Goal: Transaction & Acquisition: Purchase product/service

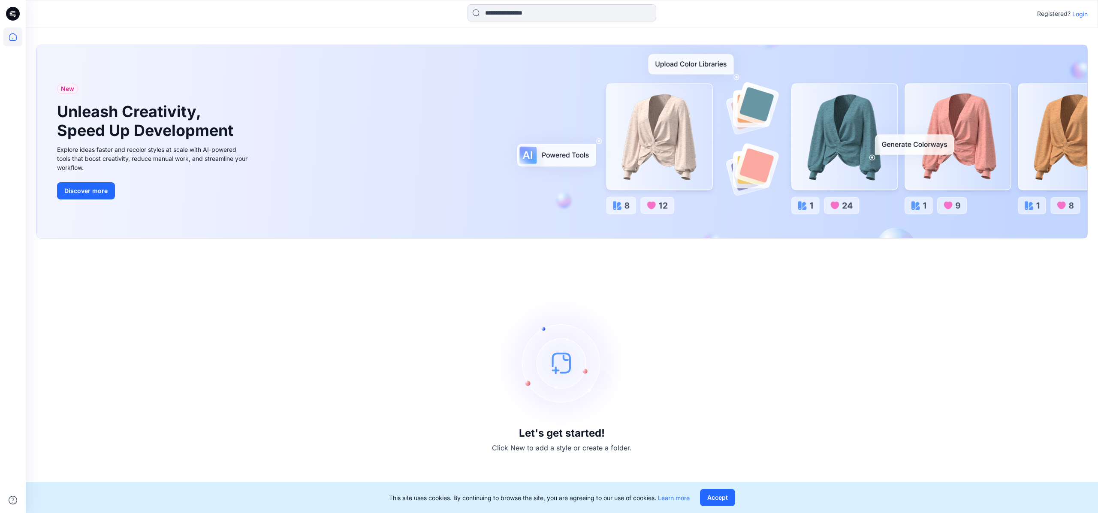
click at [1083, 15] on p "Login" at bounding box center [1080, 13] width 15 height 9
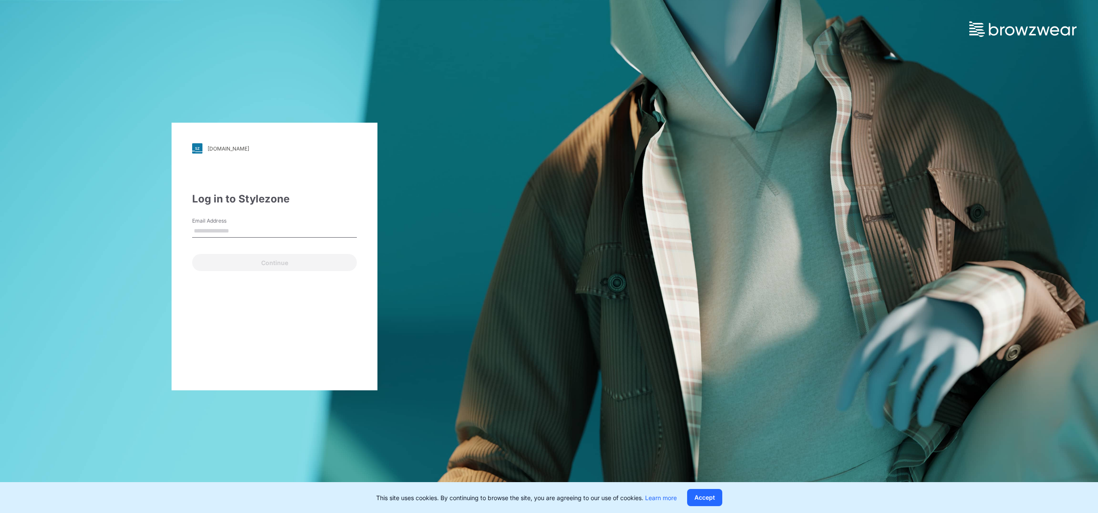
type input "**********"
click at [278, 265] on button "Continue" at bounding box center [274, 262] width 165 height 17
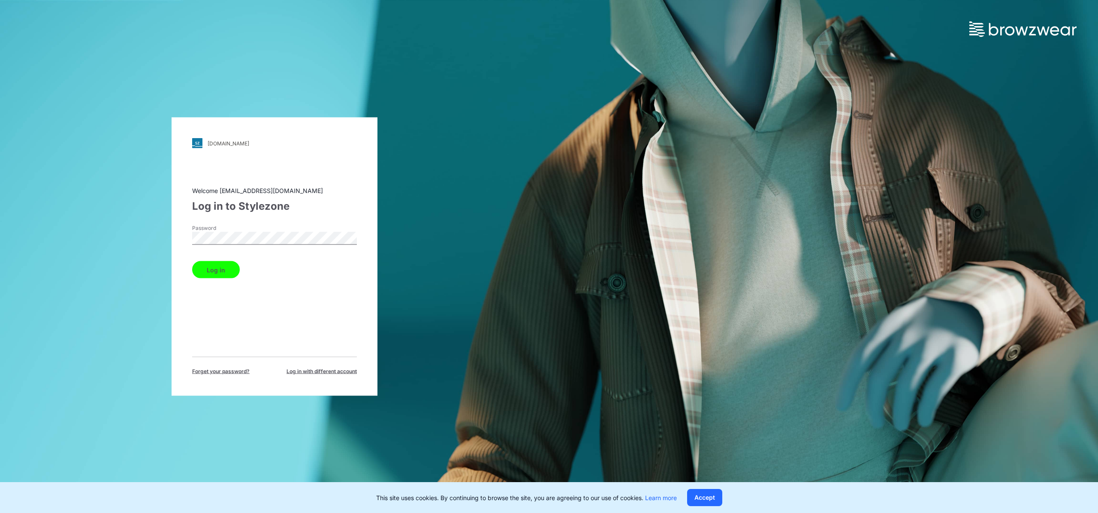
click at [194, 268] on button "Log in" at bounding box center [216, 269] width 48 height 17
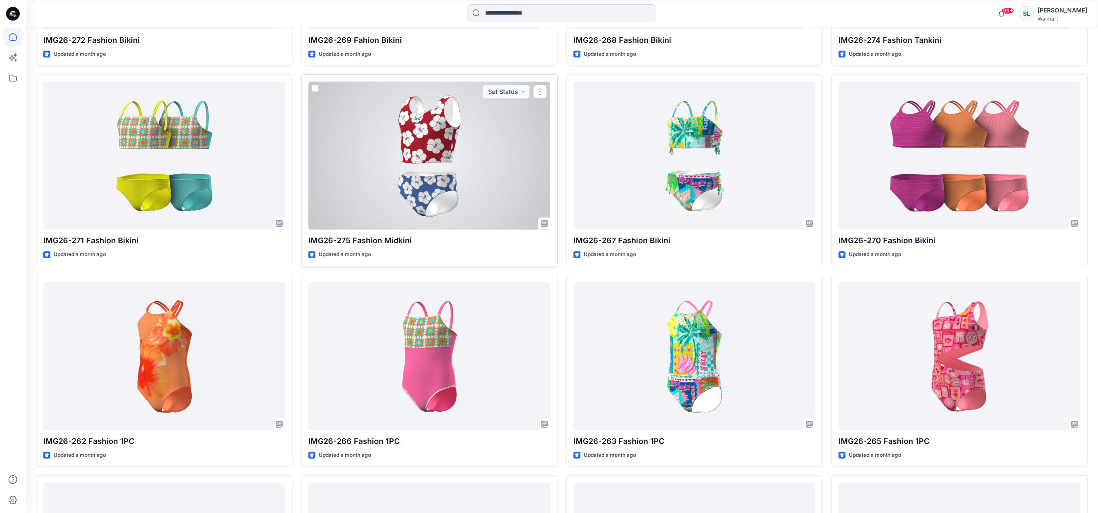
scroll to position [1061, 0]
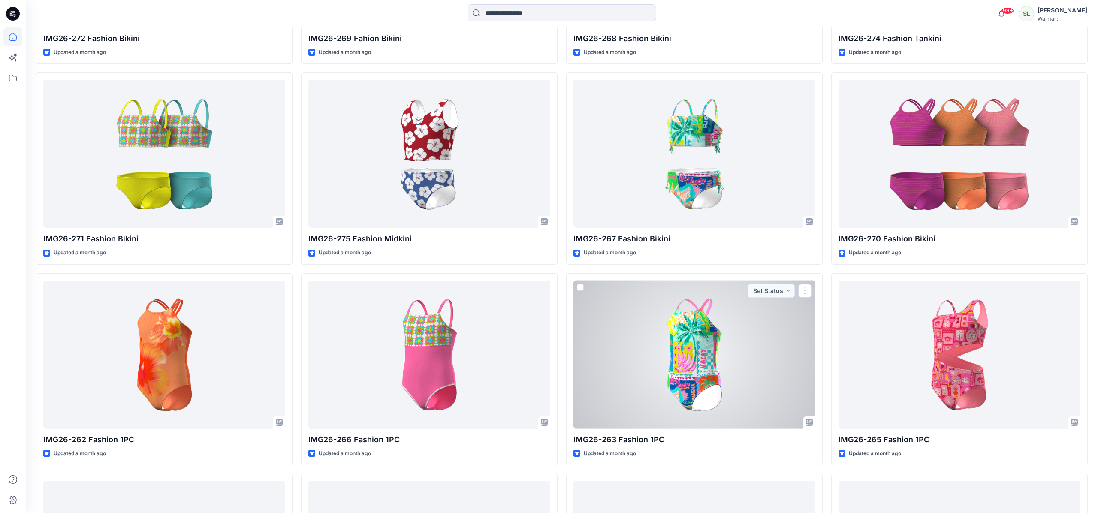
click at [620, 351] on div at bounding box center [695, 355] width 242 height 148
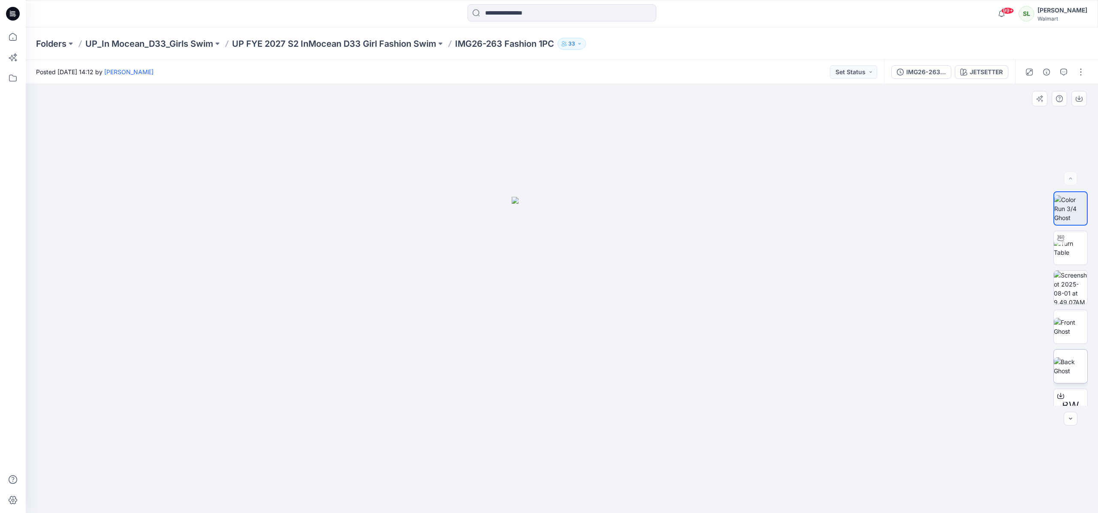
click at [1077, 357] on img at bounding box center [1070, 366] width 33 height 18
